Goal: Task Accomplishment & Management: Manage account settings

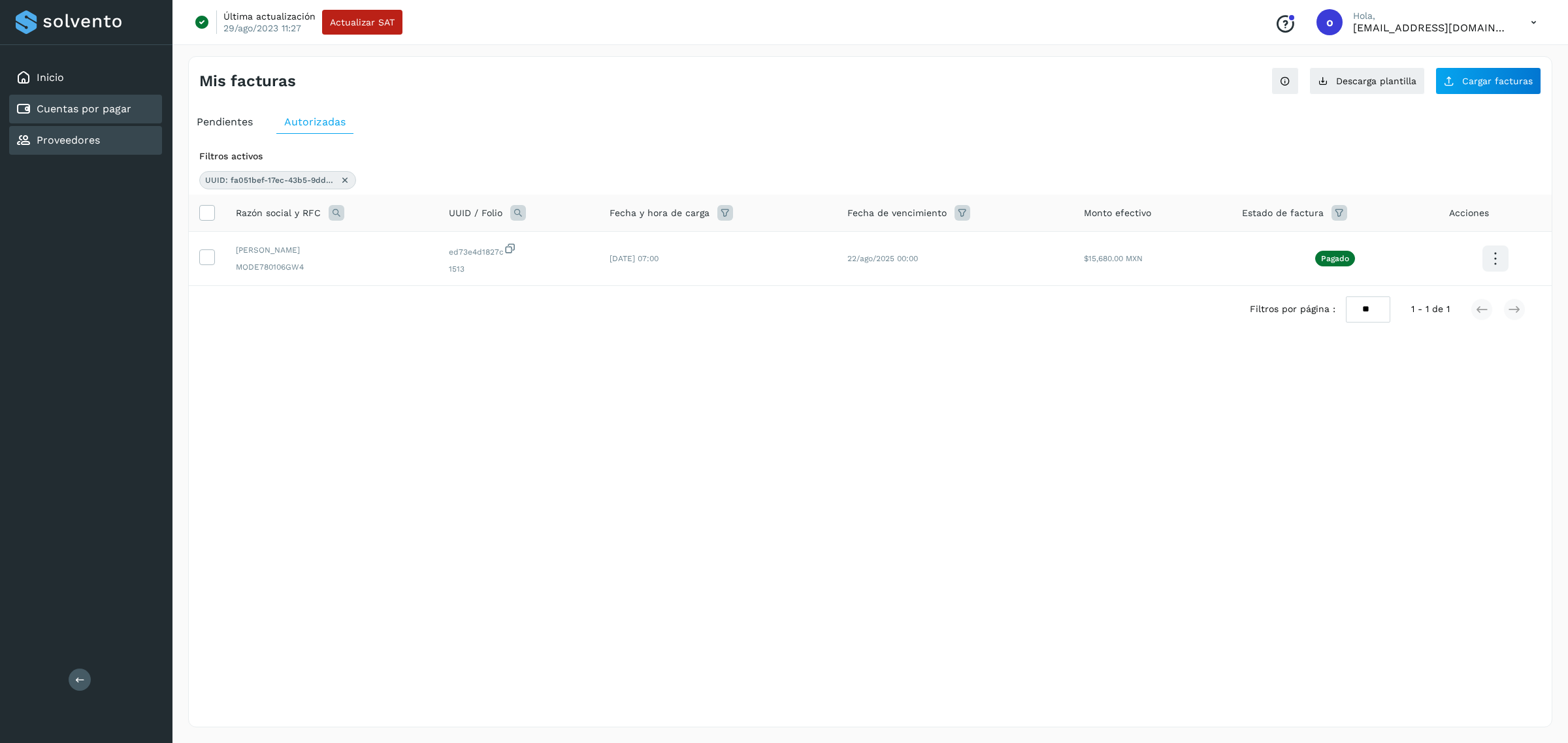
click at [44, 142] on link "Proveedores" at bounding box center [68, 140] width 64 height 13
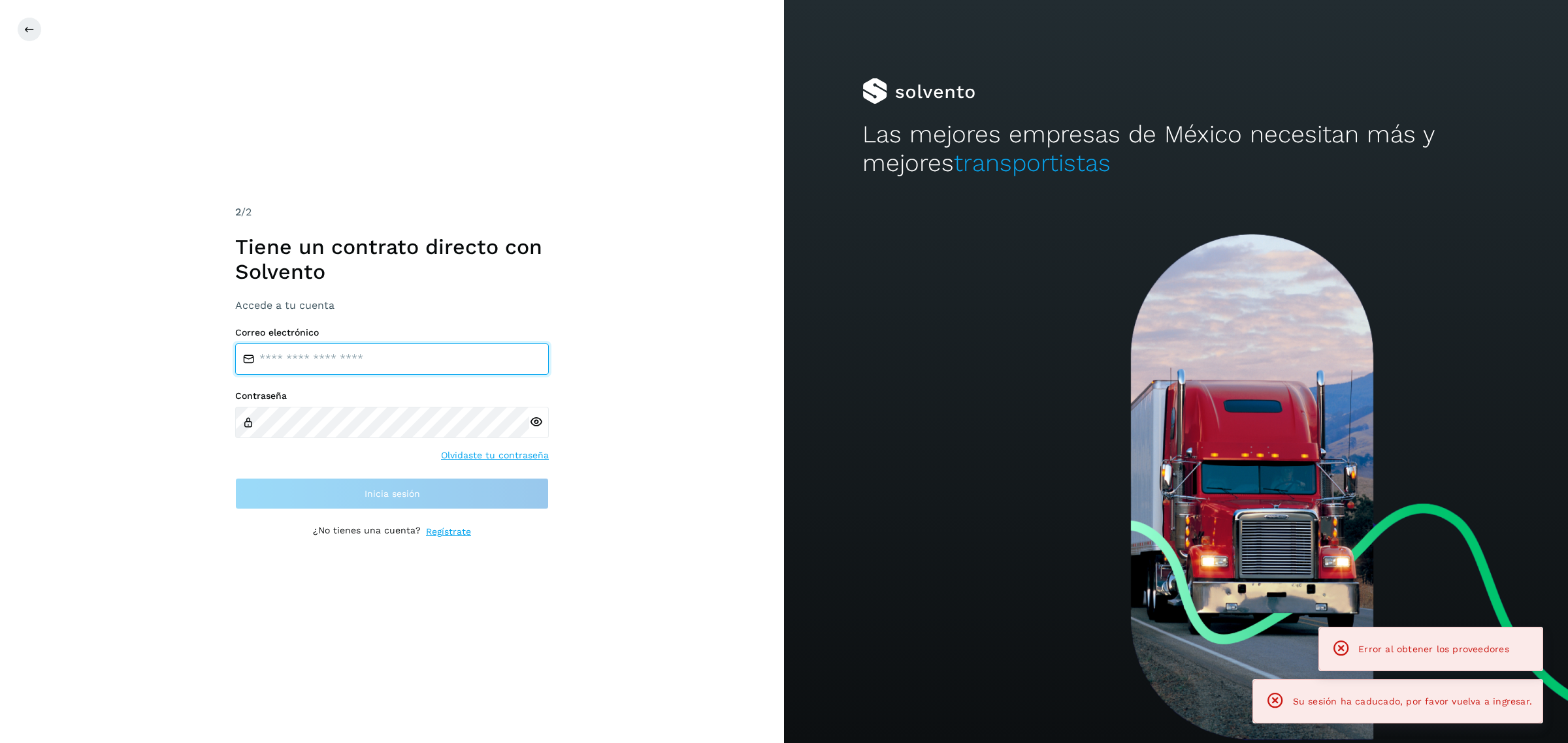
type input "**********"
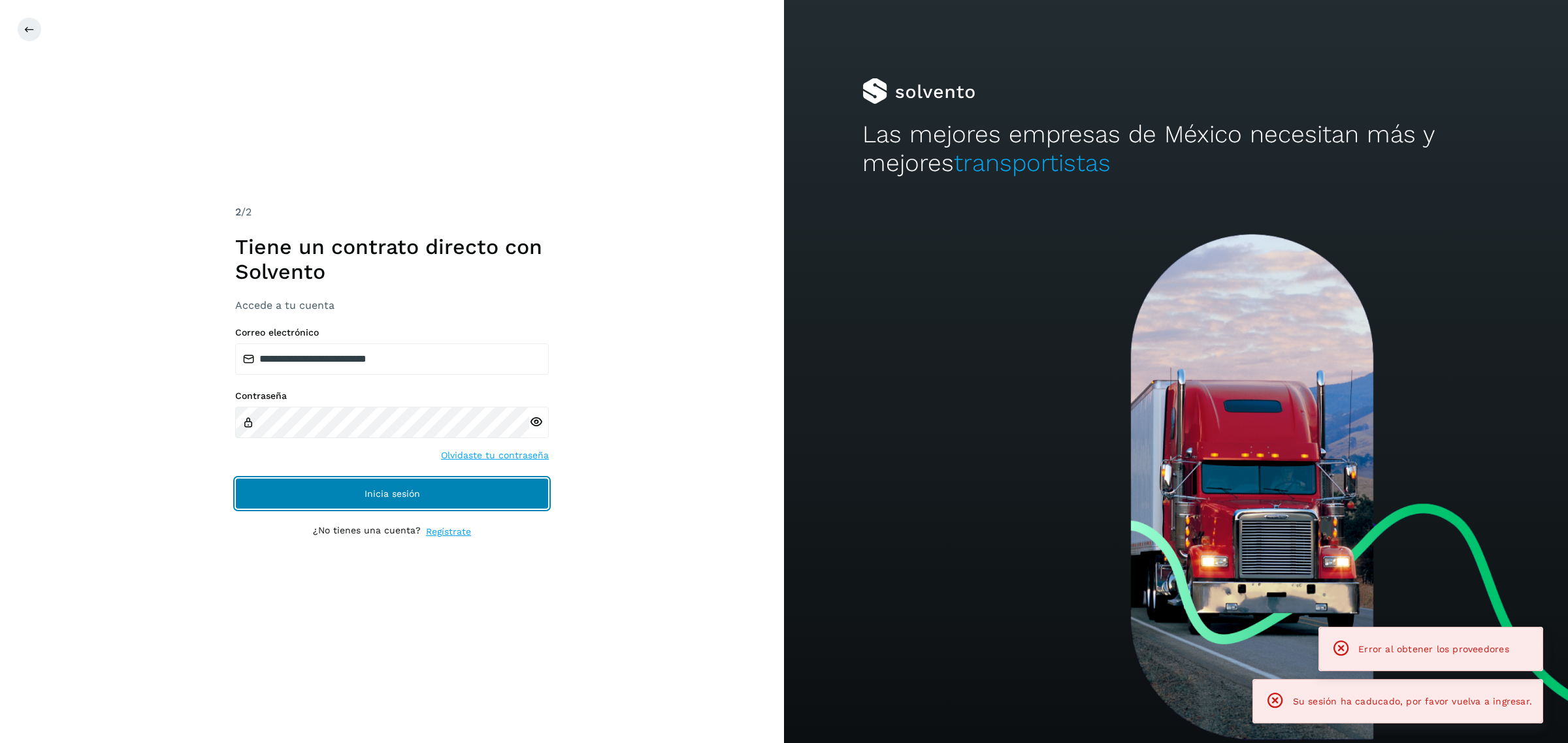
click at [454, 483] on button "Inicia sesión" at bounding box center [392, 493] width 314 height 31
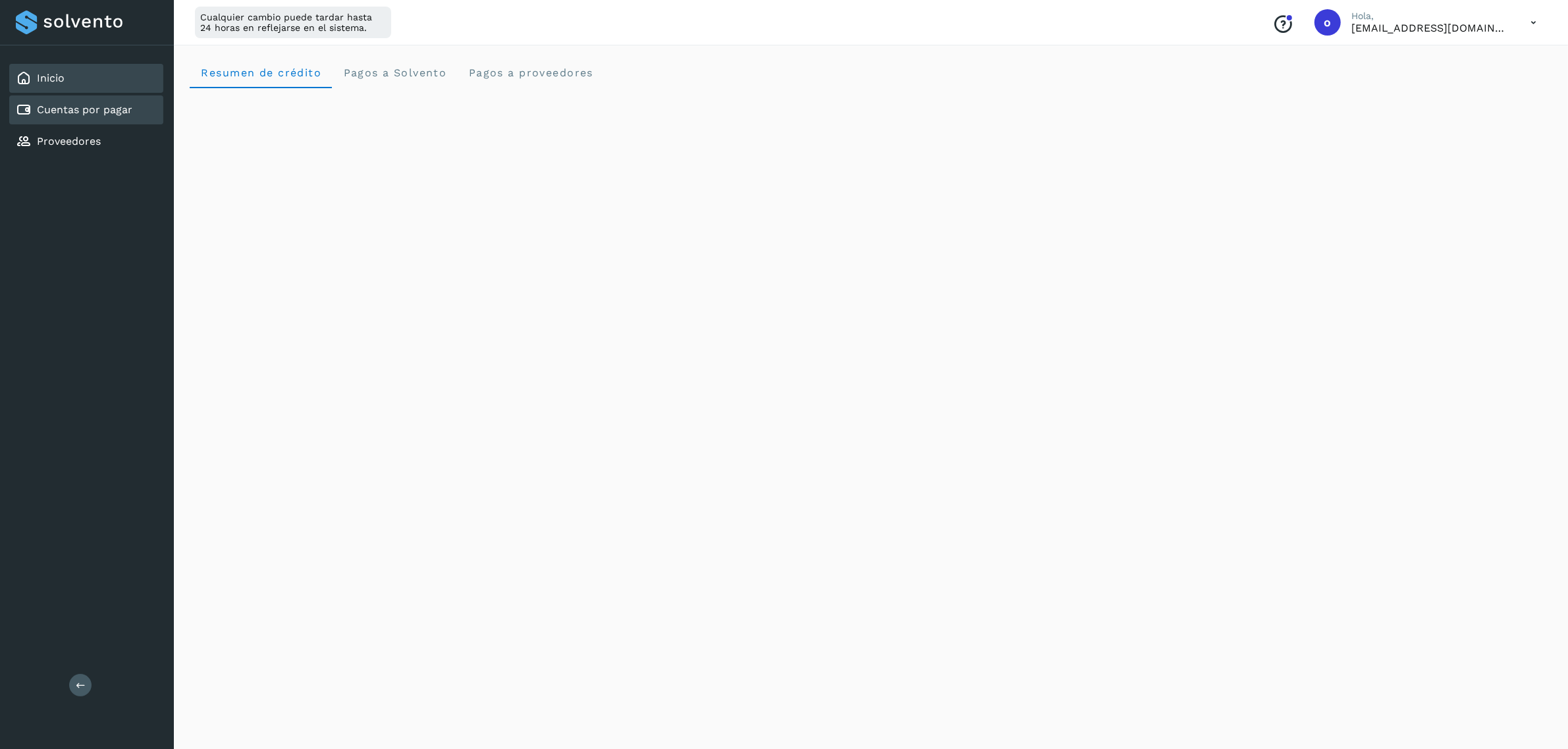
click at [119, 112] on link "Cuentas por pagar" at bounding box center [84, 110] width 95 height 13
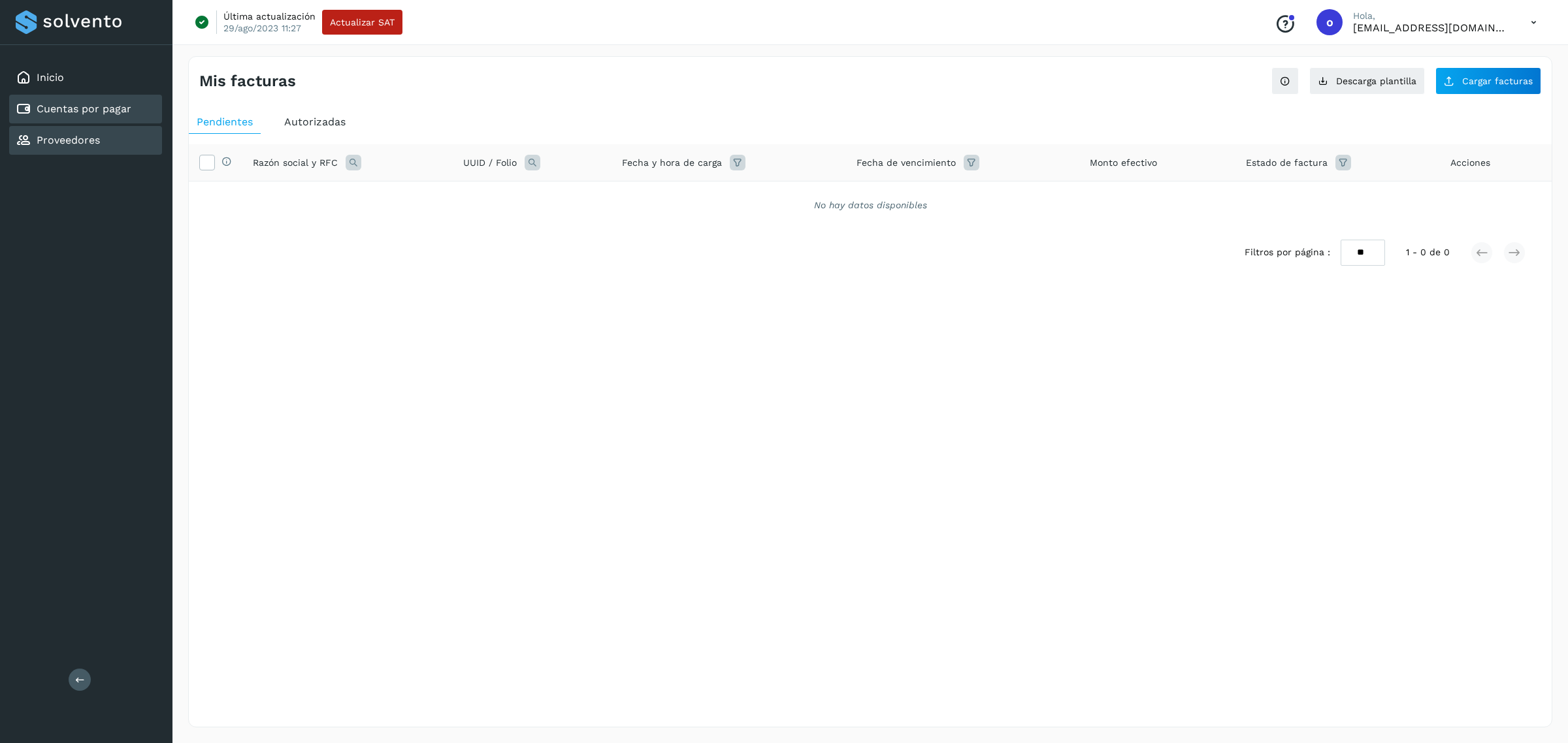
click at [141, 131] on div "Proveedores" at bounding box center [85, 140] width 153 height 29
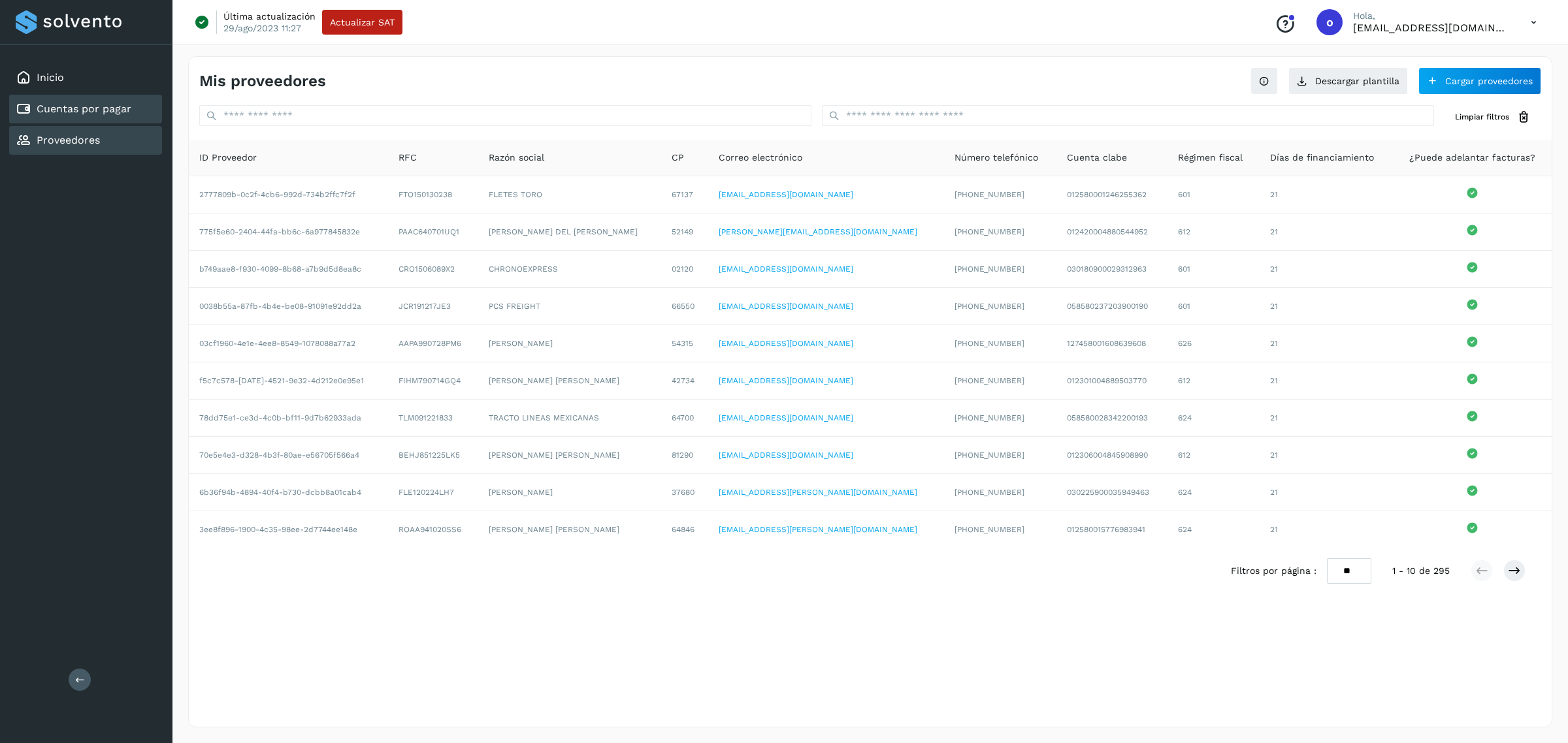
click at [125, 111] on link "Cuentas por pagar" at bounding box center [83, 109] width 94 height 13
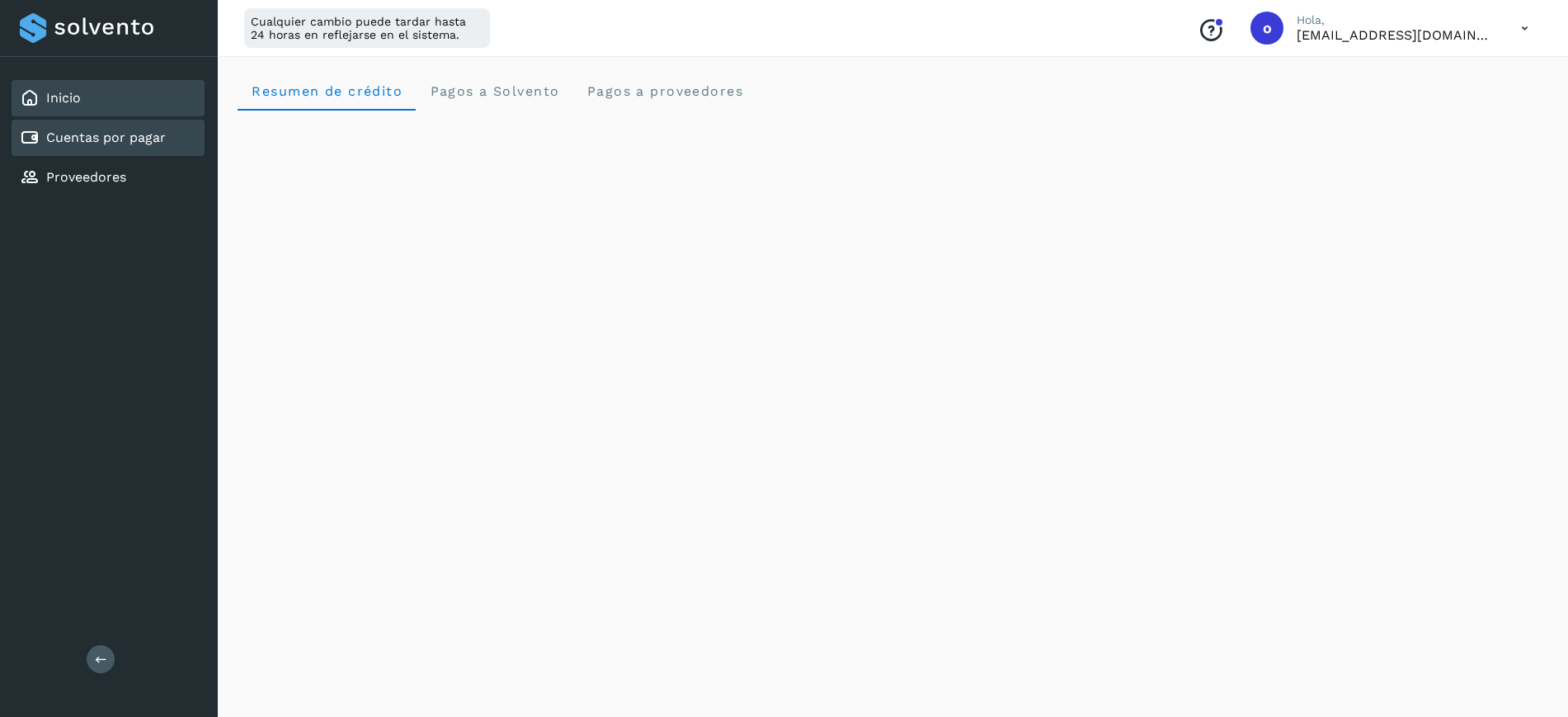
click at [159, 144] on link "Cuentas por pagar" at bounding box center [105, 138] width 119 height 16
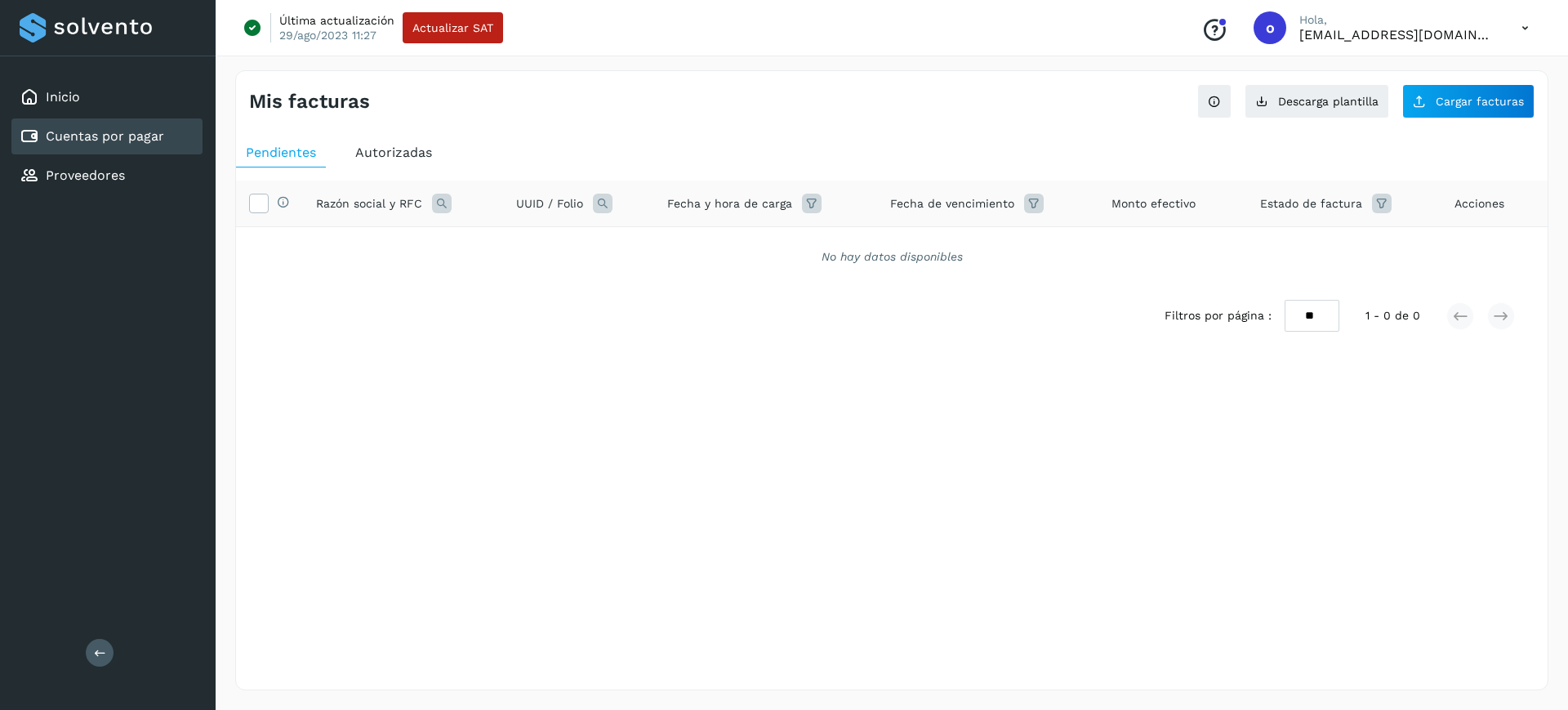
click at [396, 136] on div "Pendientes Autorizadas Selecciona todas las facturas disponibles para autorizac…" at bounding box center [892, 268] width 1312 height 274
click at [399, 141] on div "Autorizadas" at bounding box center [394, 153] width 96 height 30
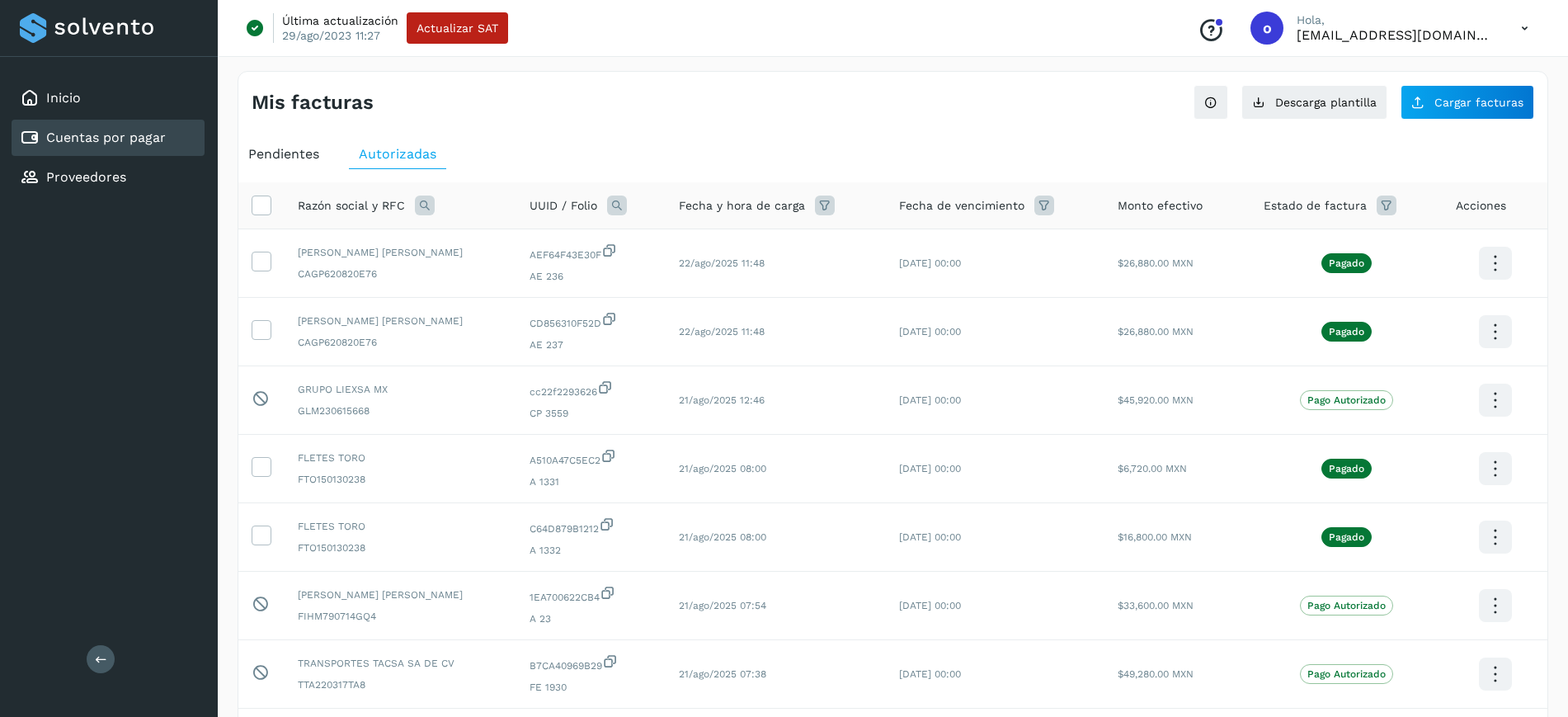
click at [424, 204] on icon at bounding box center [424, 205] width 19 height 19
click at [832, 113] on div "Mis facturas" at bounding box center [573, 103] width 642 height 24
click at [1490, 329] on icon at bounding box center [1495, 332] width 39 height 39
click at [1458, 286] on button "Ver Detalle" at bounding box center [1413, 283] width 196 height 32
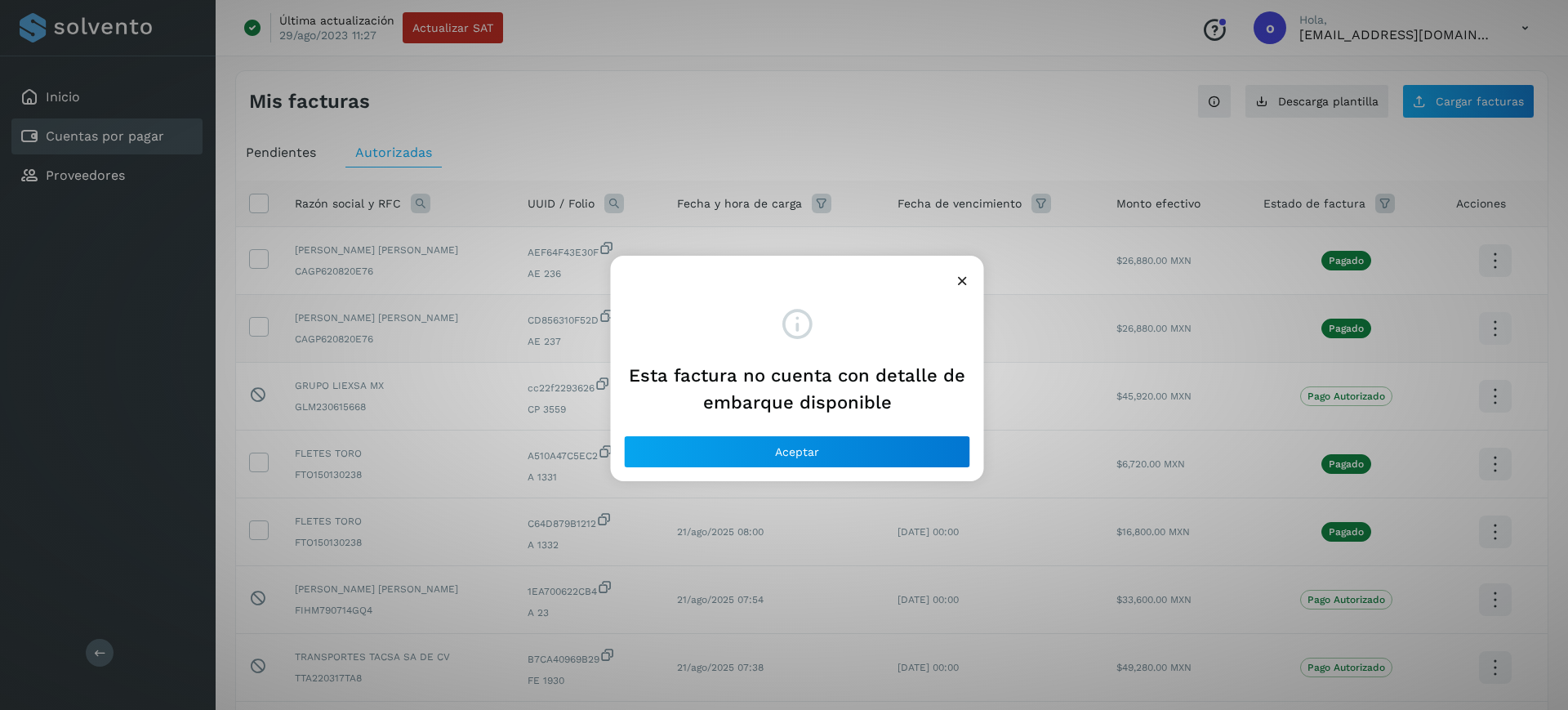
click at [965, 280] on icon at bounding box center [962, 281] width 18 height 18
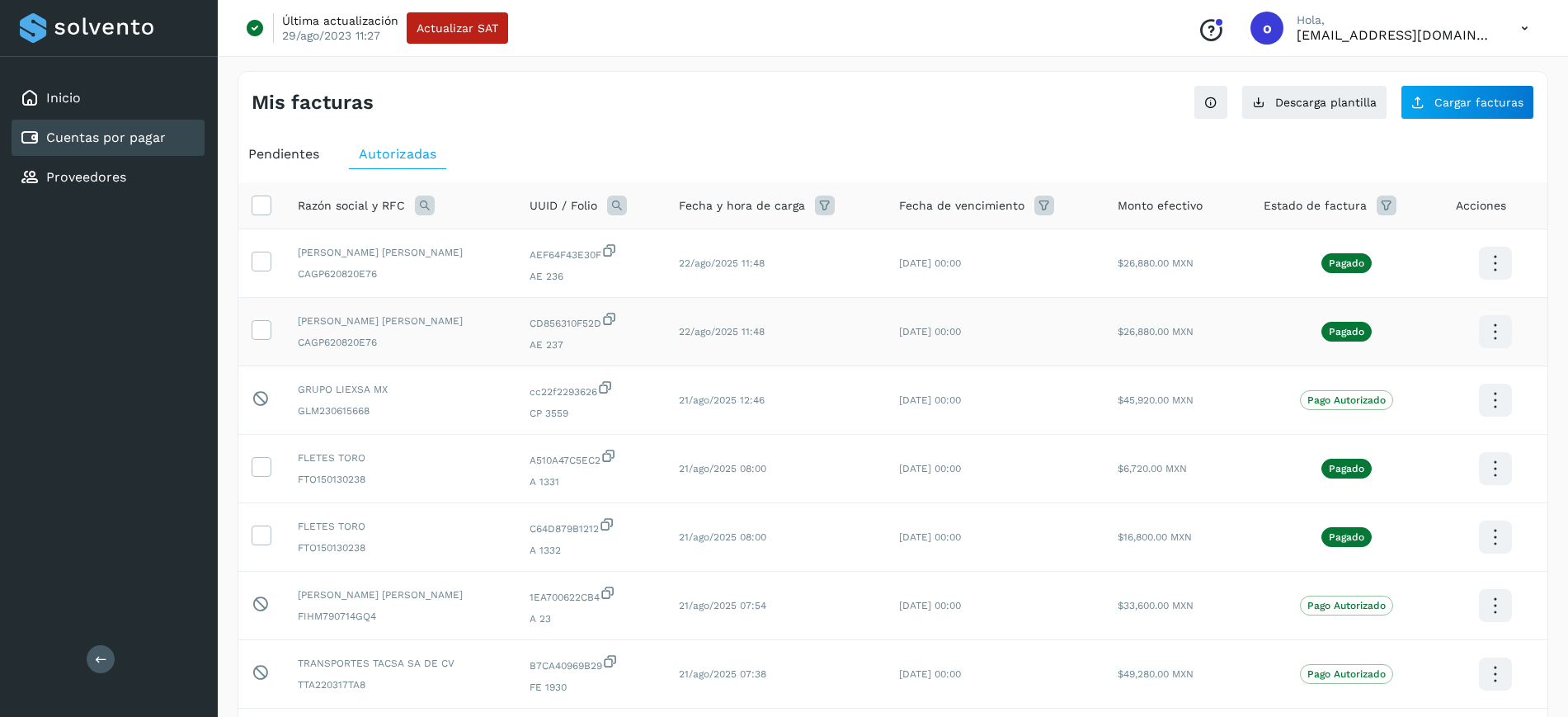
click at [1499, 321] on icon at bounding box center [1495, 332] width 39 height 39
click at [1418, 340] on button "C.Solvento" at bounding box center [1413, 348] width 196 height 32
click at [1500, 320] on icon at bounding box center [1495, 332] width 39 height 39
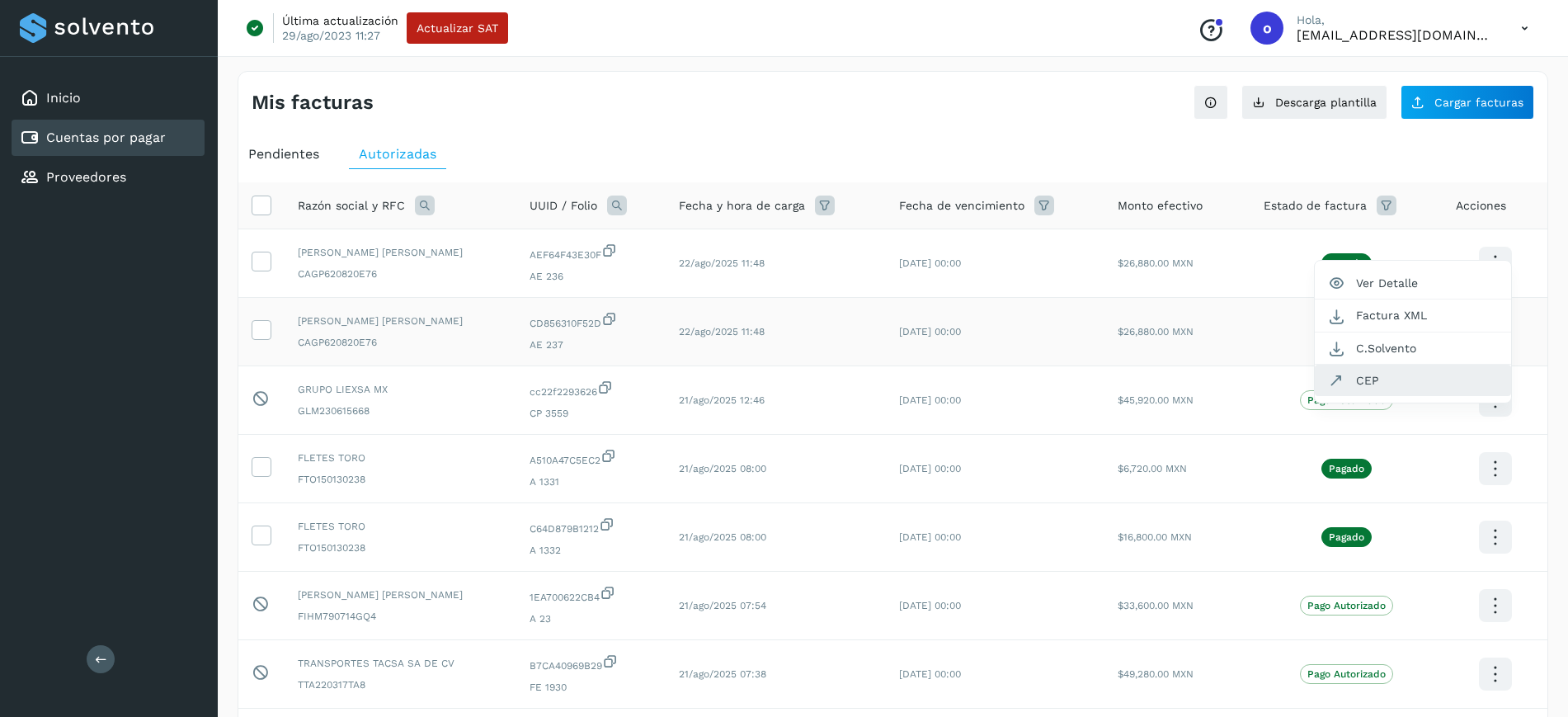
click at [1465, 364] on button "CEP" at bounding box center [1413, 379] width 196 height 31
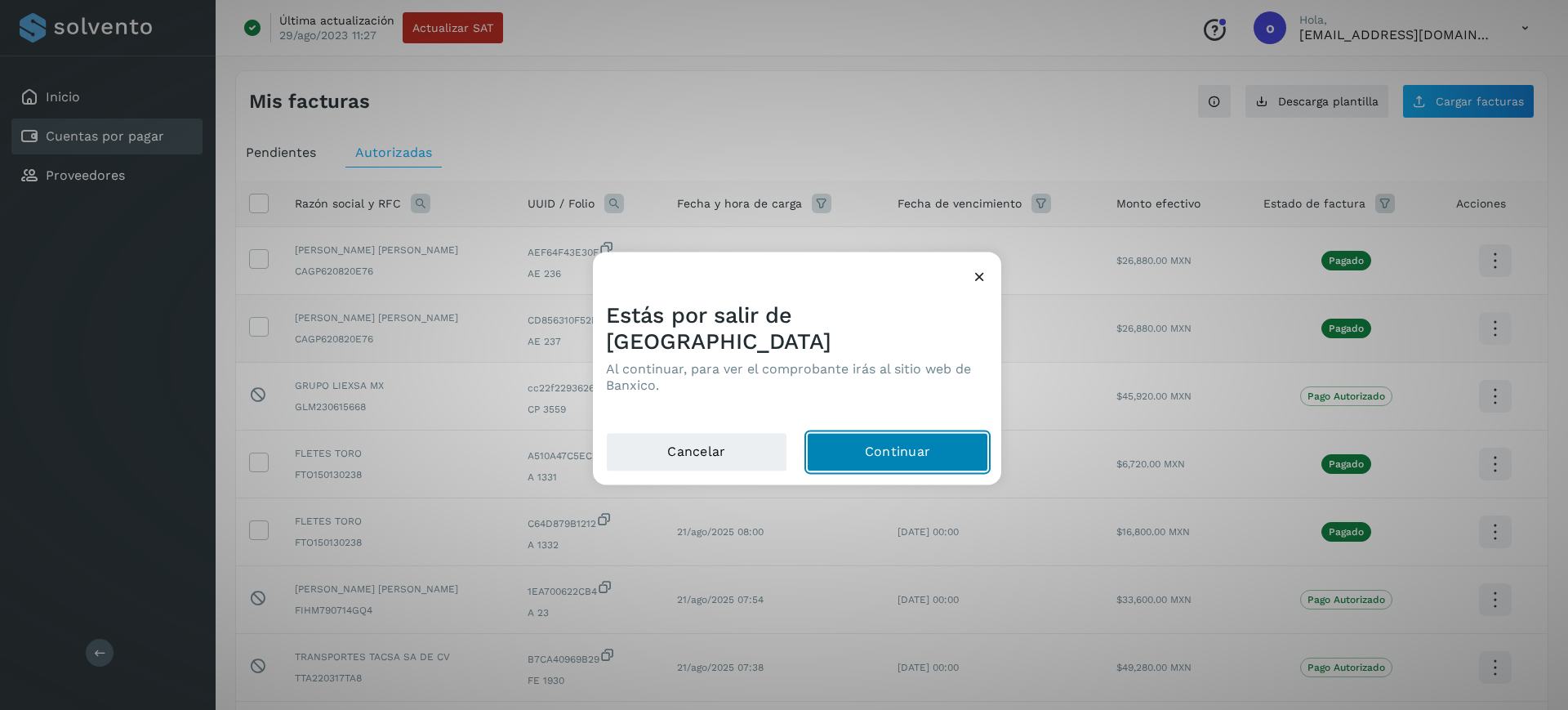
click at [956, 432] on button "Continuar" at bounding box center [897, 452] width 181 height 39
